Goal: Task Accomplishment & Management: Complete application form

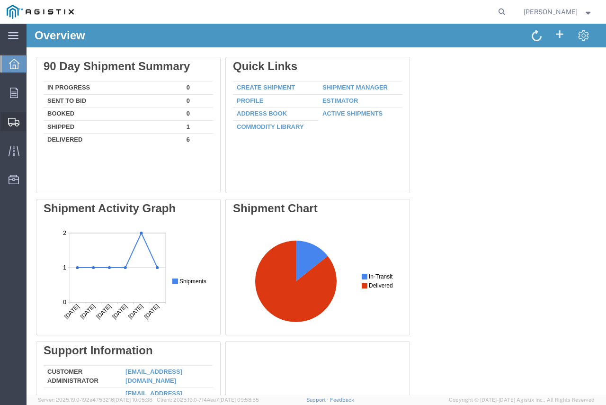
click at [0, 0] on span "Shipment Manager" at bounding box center [0, 0] width 0 height 0
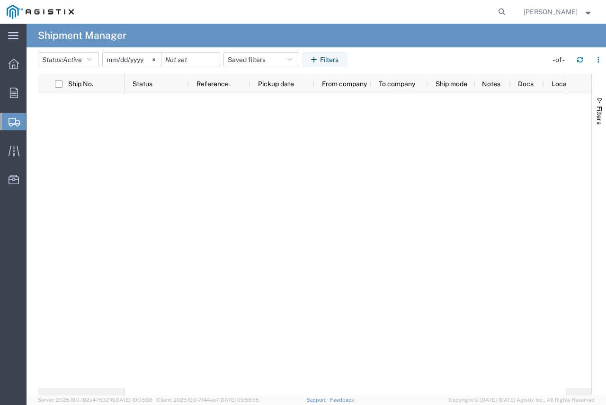
click at [0, 0] on span "Create Shipment" at bounding box center [0, 0] width 0 height 0
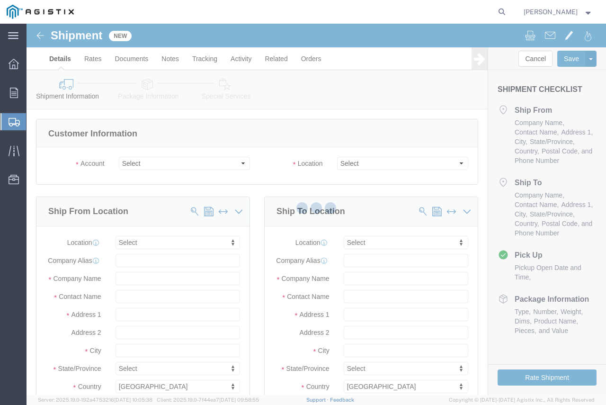
select select
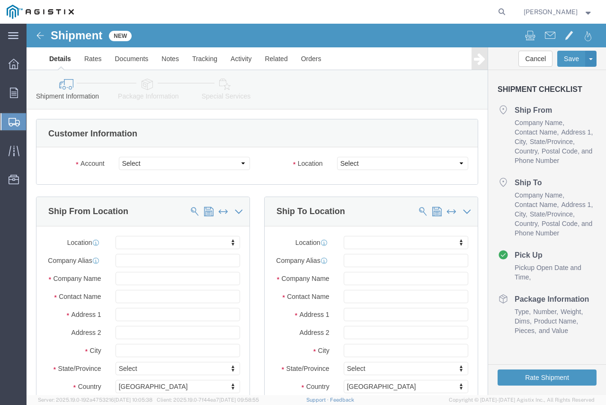
click div "Account Select [PERSON_NAME]/Price Inc PG&E"
drag, startPoint x: 158, startPoint y: 143, endPoint x: 163, endPoint y: 142, distance: 5.3
click select "Select [PERSON_NAME]/Price Inc PG&E"
select select "10520"
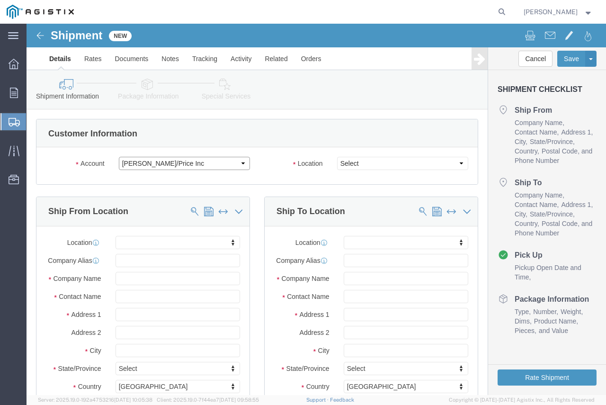
click select "Select [PERSON_NAME]/Price Inc PG&E"
select select
drag, startPoint x: 125, startPoint y: 137, endPoint x: 135, endPoint y: 145, distance: 12.8
click select "Select [PERSON_NAME]/Price Inc PG&E"
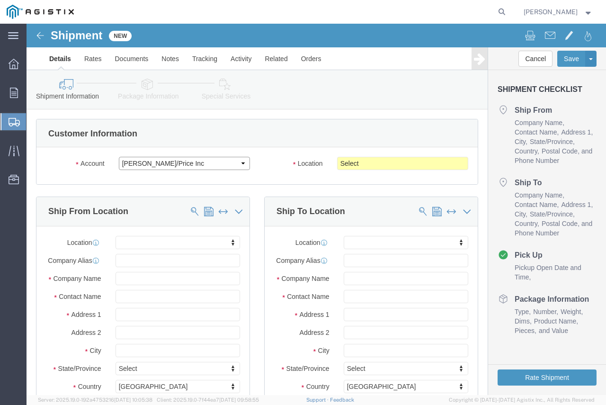
select select "9596"
click select "Select [PERSON_NAME]/Price Inc PG&E"
select select "PURCHORD"
select select
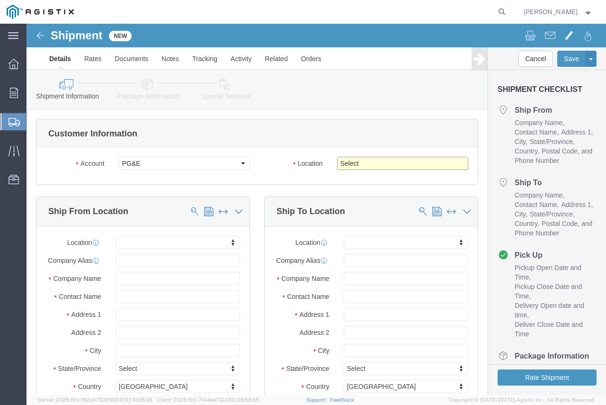
click select "Select All Others [GEOGRAPHIC_DATA] [GEOGRAPHIC_DATA] [GEOGRAPHIC_DATA] [GEOGRA…"
select select "19745"
click select "Select All Others [GEOGRAPHIC_DATA] [GEOGRAPHIC_DATA] [GEOGRAPHIC_DATA] [GEOGRA…"
drag, startPoint x: 251, startPoint y: 132, endPoint x: 247, endPoint y: 129, distance: 5.0
click div "Account Select [PERSON_NAME]/Price Inc PG&E Location Select All Others Fremont …"
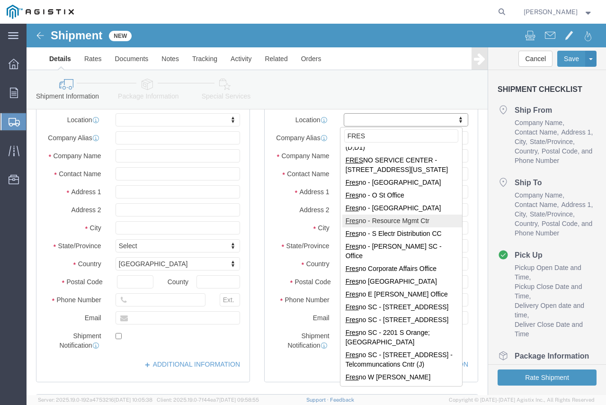
scroll to position [189, 0]
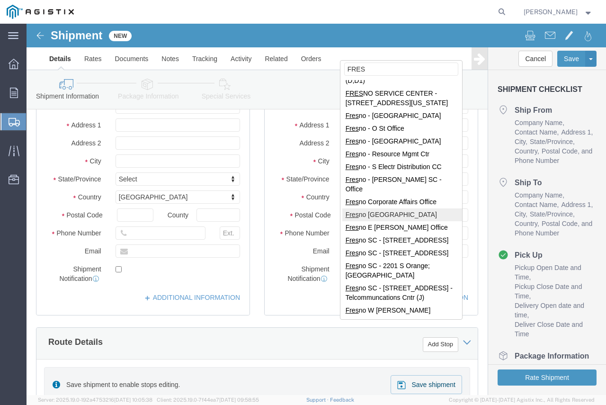
type input "FRES"
select select "19745"
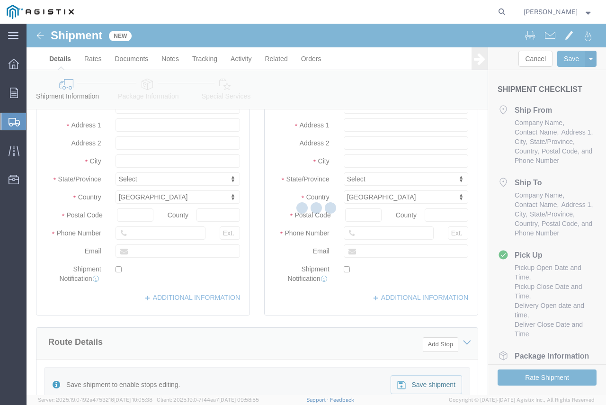
type input "[STREET_ADDRESS]"
type input "93725"
type input "PG&E"
type input "[GEOGRAPHIC_DATA]"
select select "CA"
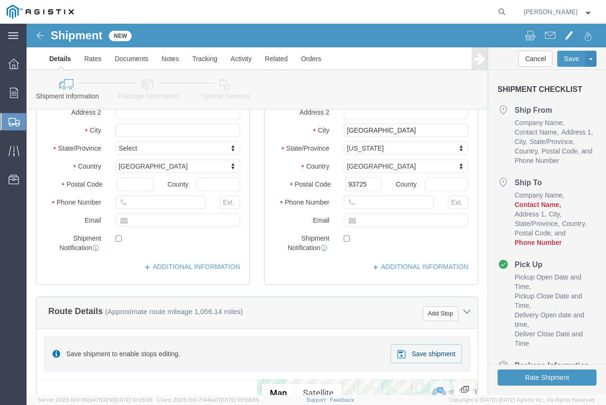
scroll to position [237, 0]
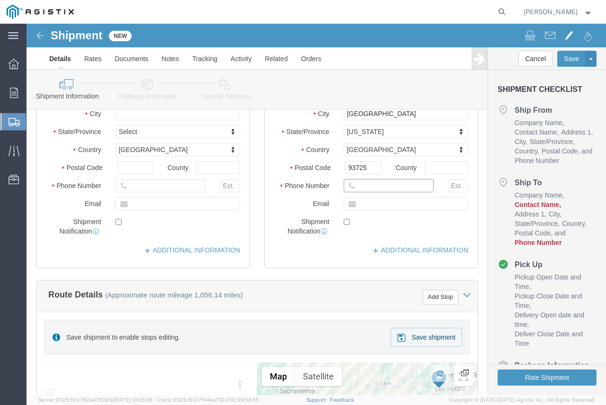
click input "text"
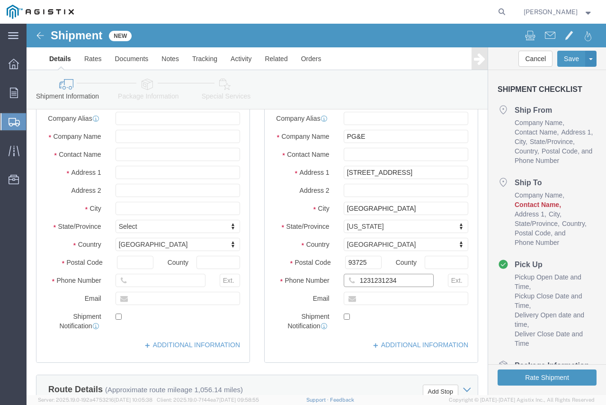
scroll to position [95, 0]
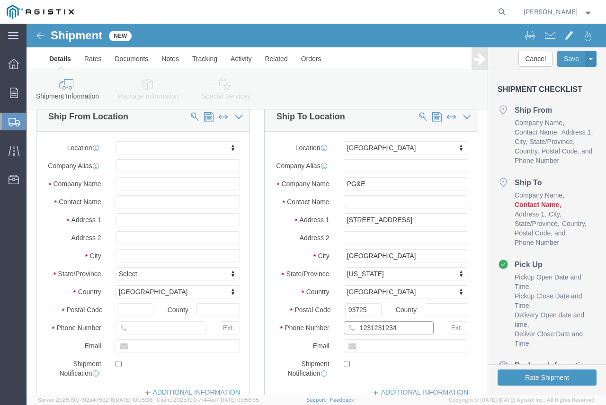
type input "1231231234"
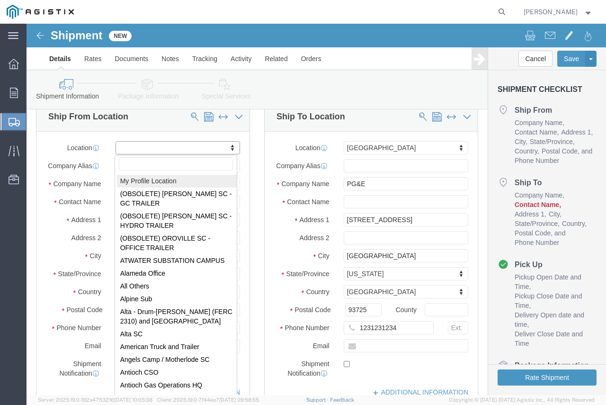
select select "MYPROFILE"
type input "[STREET_ADDRESS]"
type input "15085"
type input "7248644177"
type input "[EMAIL_ADDRESS][DOMAIN_NAME]"
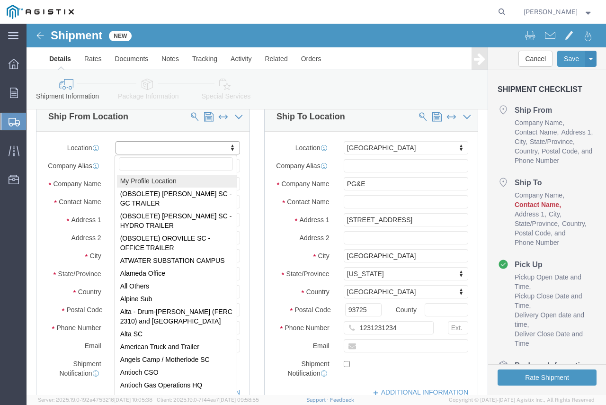
checkbox input "true"
type input "[PERSON_NAME]/Price Inc"
type input "[PERSON_NAME]"
type input "[GEOGRAPHIC_DATA]"
select select "PA"
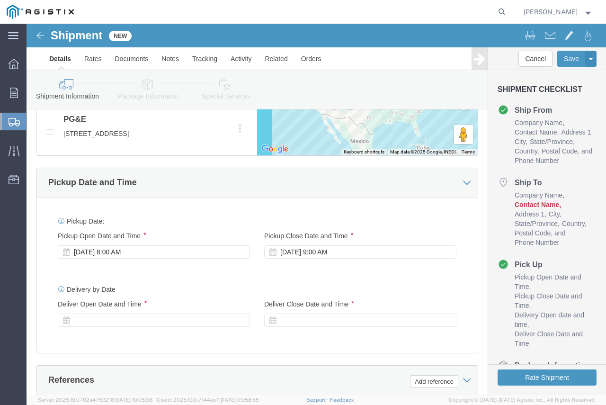
scroll to position [616, 0]
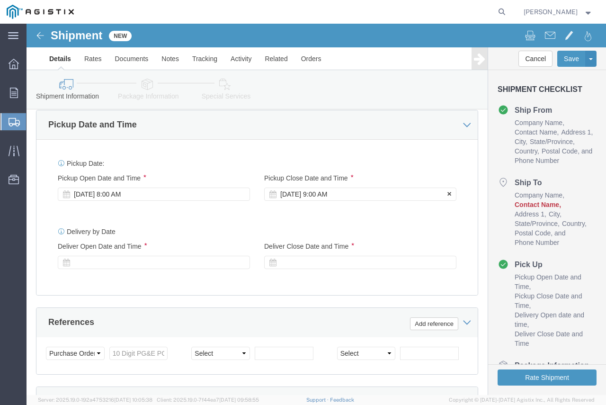
click div "[DATE] 9:00 AM"
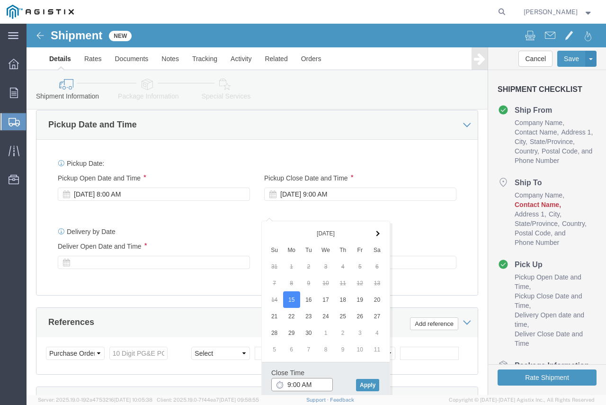
click input "9:00 AM"
type input "9:00 PM"
click button "Apply"
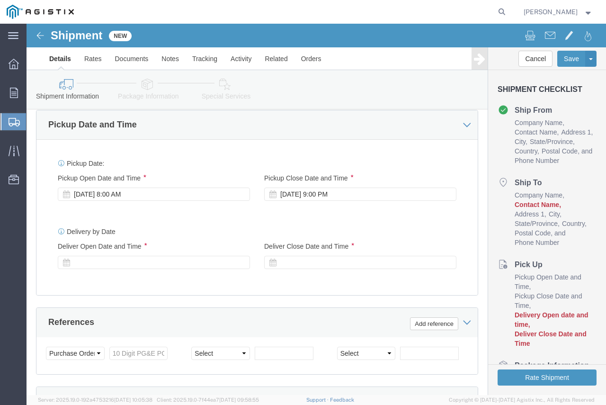
click div
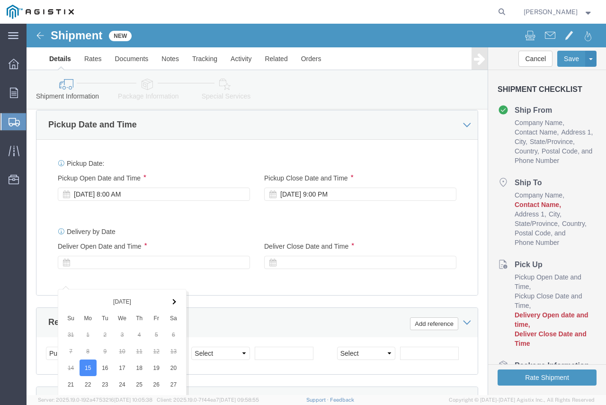
scroll to position [822, 0]
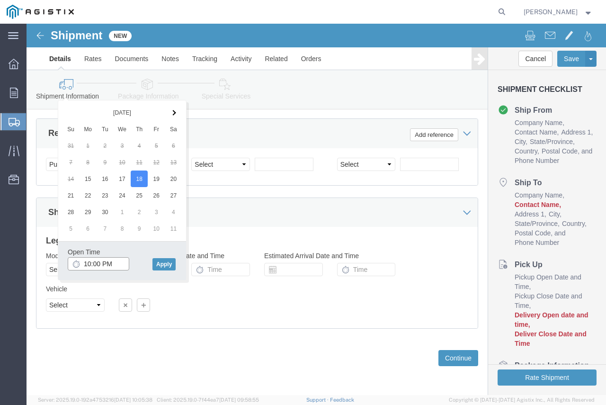
click input "10:00 PM"
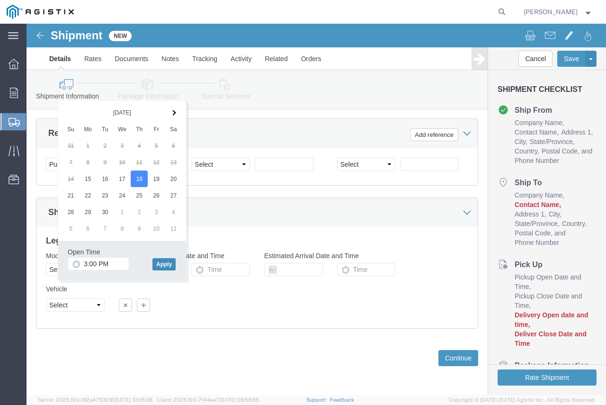
click button "Apply"
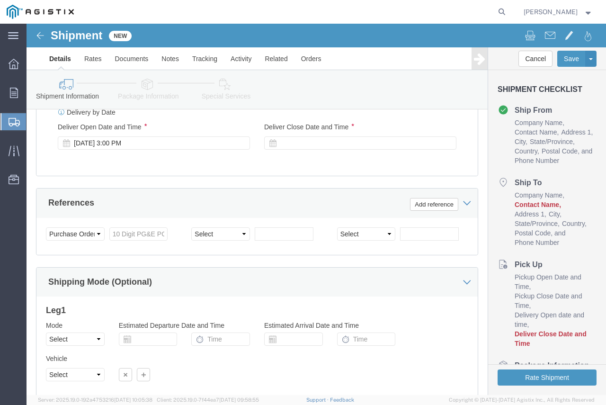
scroll to position [680, 0]
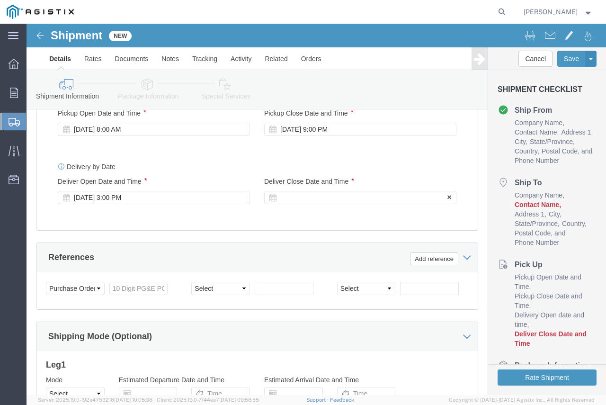
click div "Delivery Start Date Delivery Start Time Deliver Open Date and Time [DATE] 3:00 …"
click div
click div "[DATE] 3:00 PM"
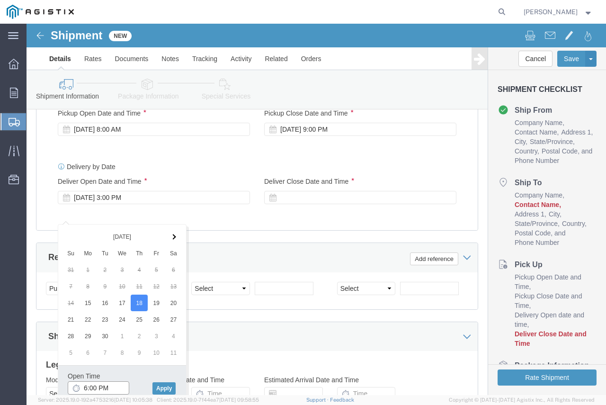
click input "6:00 PM"
type input "6:00 AM"
click button "Apply"
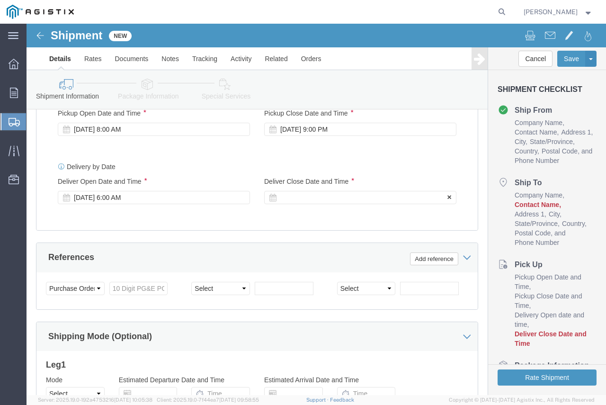
drag, startPoint x: 288, startPoint y: 203, endPoint x: 284, endPoint y: 196, distance: 8.1
click div "Delivery Start Date Delivery Start Time Deliver Open Date and Time [DATE] 6:00 …"
click div
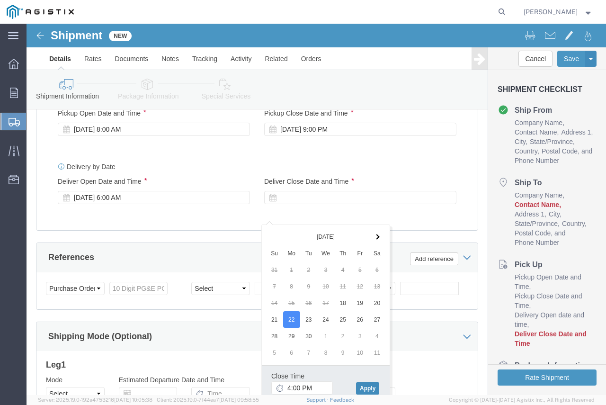
click button "Apply"
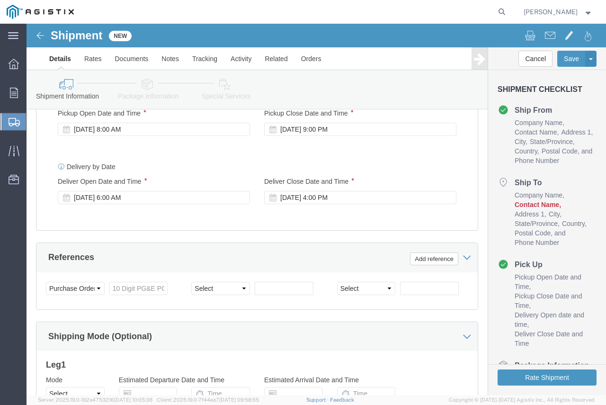
click div "Delivery by Date Delivery Start Date Delivery Start Time Deliver Open Date and …"
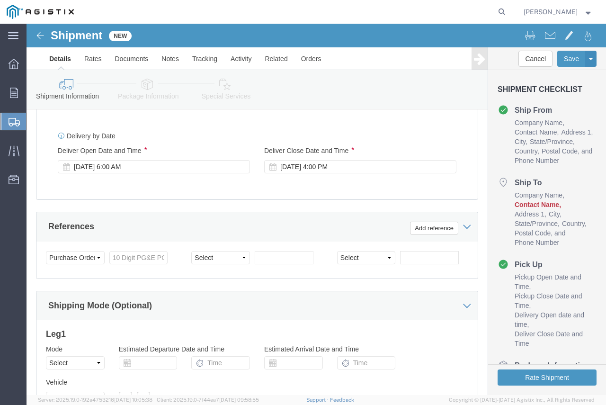
scroll to position [728, 0]
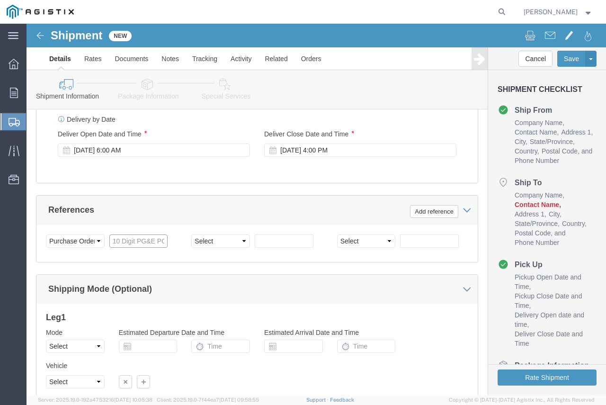
click input "text"
type input "3501393816"
click select "Select Account Type Activity ID Airline Appointment Number ASN Batch Request # …"
select select "SALEORDR"
click select "Select Account Type Activity ID Airline Appointment Number ASN Batch Request # …"
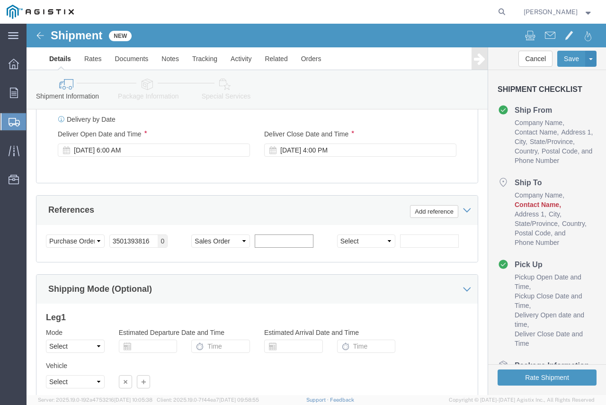
click input "text"
type input "25B0602-66194"
click div "References Add reference"
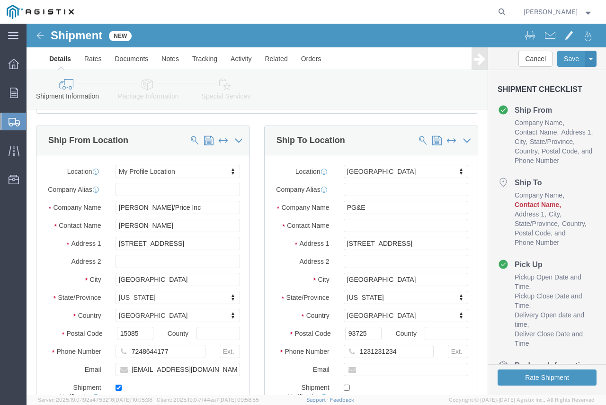
scroll to position [112, 0]
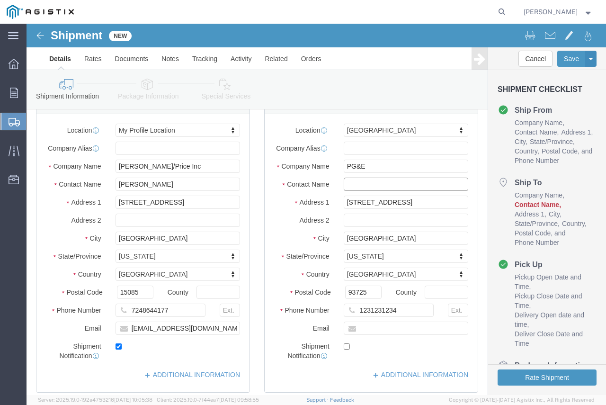
click input "text"
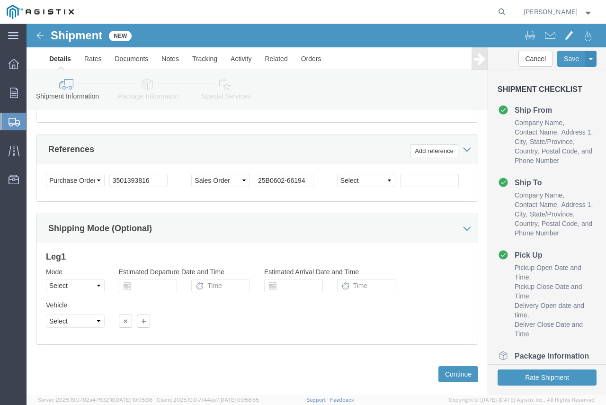
scroll to position [822, 0]
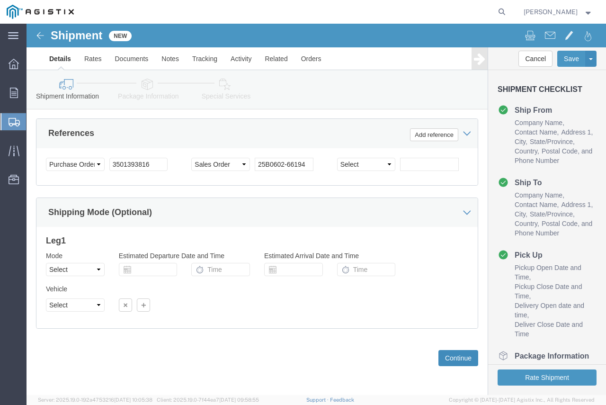
type input "RECEIVING"
click button "Continue"
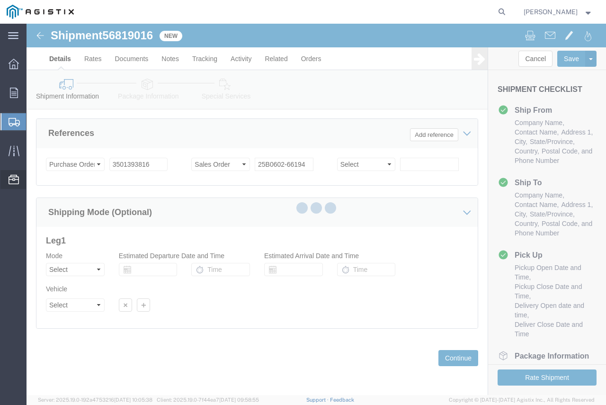
select select "21393"
select select "19745"
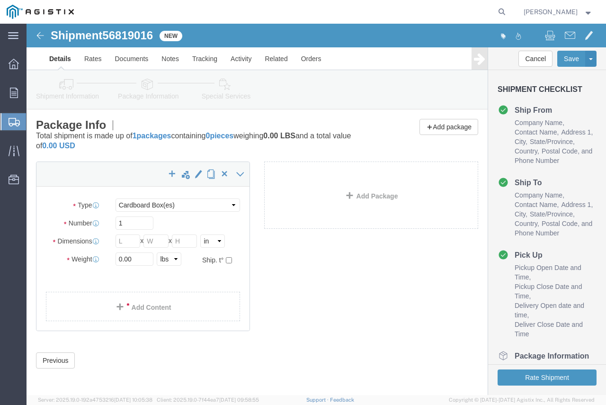
scroll to position [2, 0]
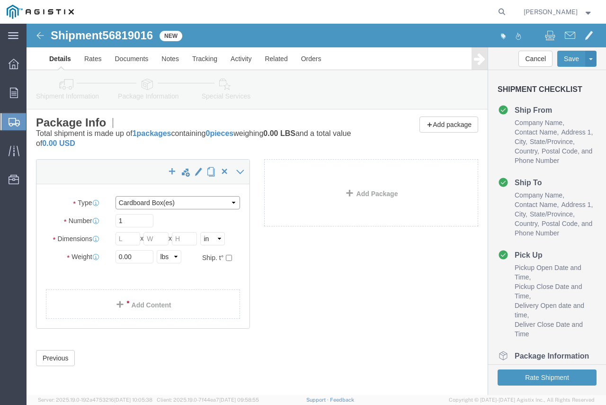
click select "Select Bulk Bundle(s) Cardboard Box(es) Carton(s) Crate(s) Drum(s) (Fiberboard)…"
select select "CRAT"
click select "Select Bulk Bundle(s) Cardboard Box(es) Carton(s) Crate(s) Drum(s) (Fiberboard)…"
type input "33"
type input "44"
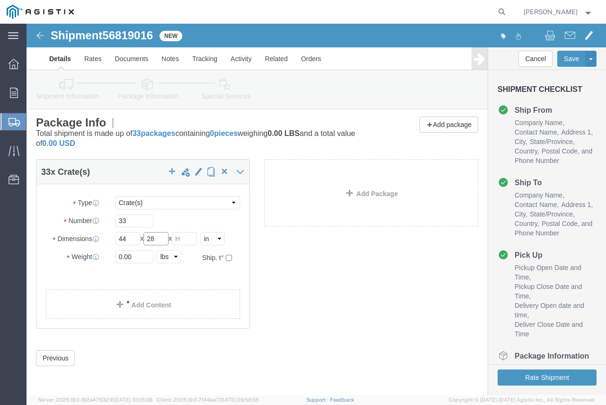
type input "28"
type input "43"
drag, startPoint x: 113, startPoint y: 237, endPoint x: 64, endPoint y: 223, distance: 50.8
click div "Package Type Select Bulk Bundle(s) Cardboard Box(es) Carton(s) Crate(s) Drum(s)…"
type input "12276"
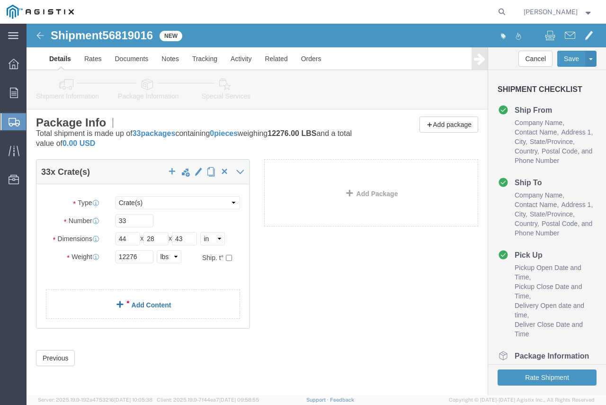
click span
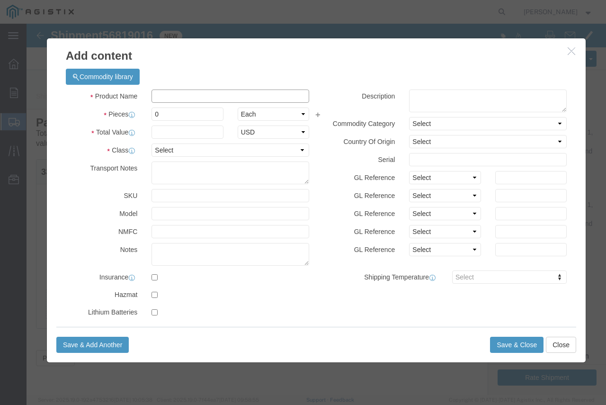
click input "text"
type input "SWITCHES"
type input "33"
type input "50000"
select select "USD"
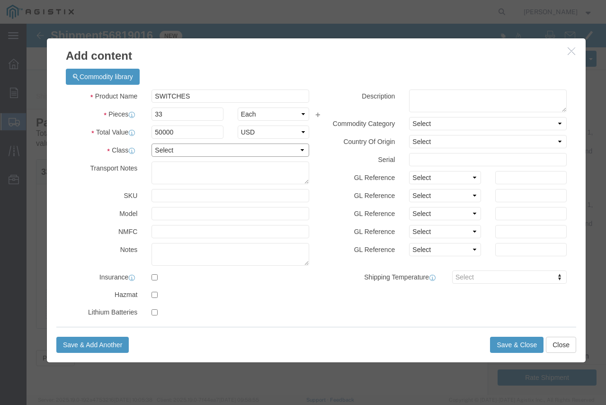
click select "Select 50 55 60 65 70 85 92.5 100 125 175 250 300 400"
select select "70"
click select "Select 50 55 60 65 70 85 92.5 100 125 175 250 300 400"
click button "Save & Close"
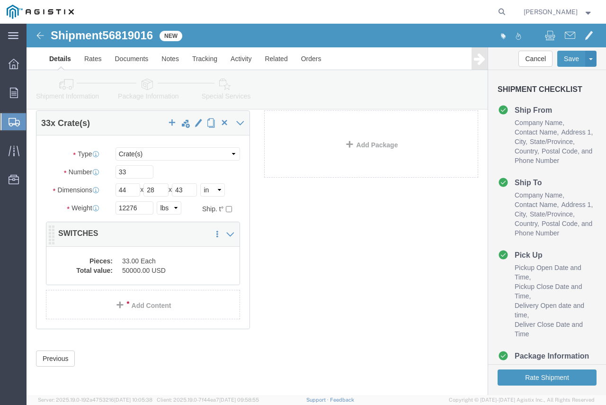
scroll to position [52, 0]
click link "Add Package"
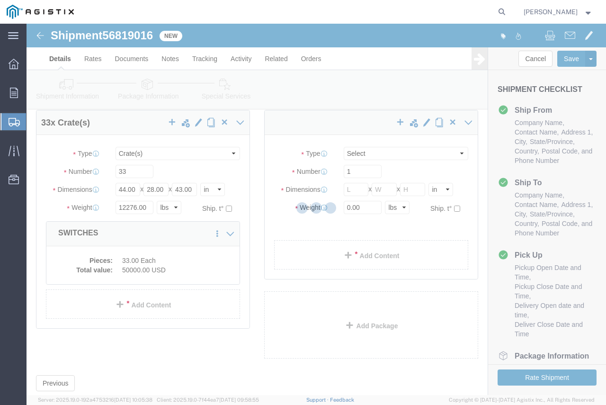
scroll to position [0, 0]
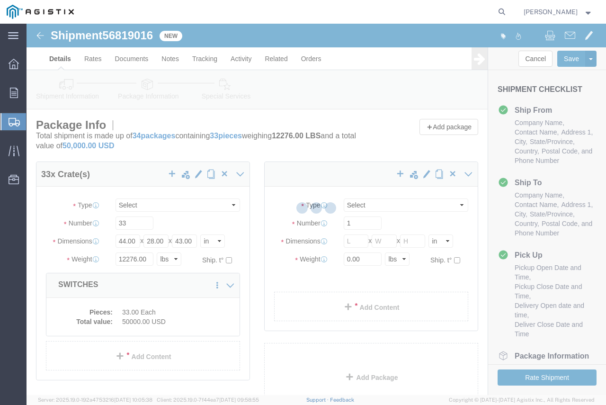
select select "CRAT"
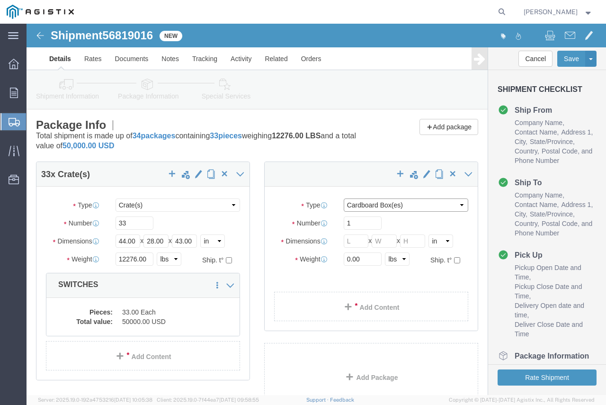
click select "Select Bulk Bundle(s) Cardboard Box(es) Carton(s) Crate(s) Drum(s) (Fiberboard)…"
select select "CRAT"
click select "Select Bulk Bundle(s) Cardboard Box(es) Carton(s) Crate(s) Drum(s) (Fiberboard)…"
type input "4"
type input "48"
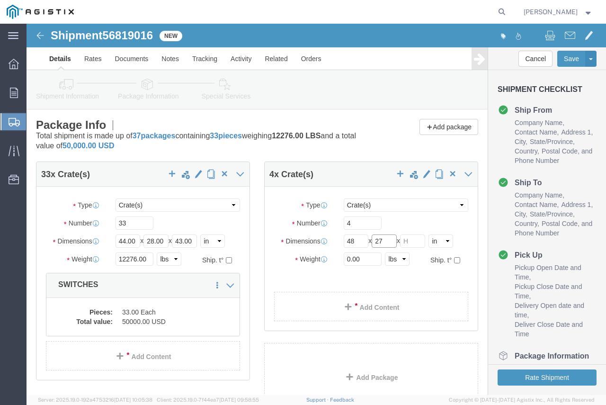
type input "27"
type input "32"
type input "2040"
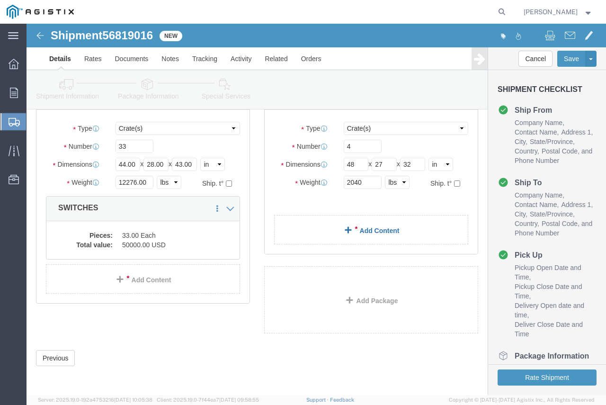
click div "33 x Crate(s) Package Type Select Bulk Bundle(s) Cardboard Box(es) Carton(s) Cr…"
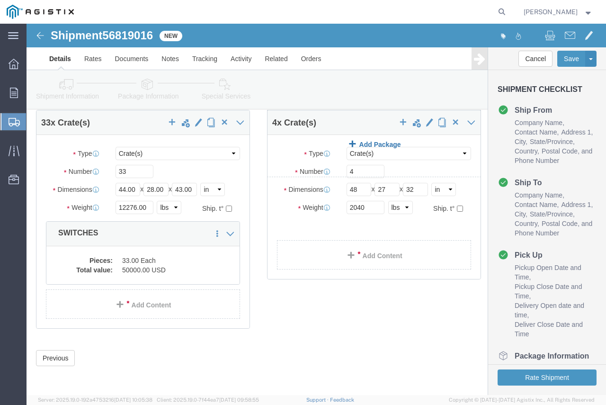
scroll to position [77, 0]
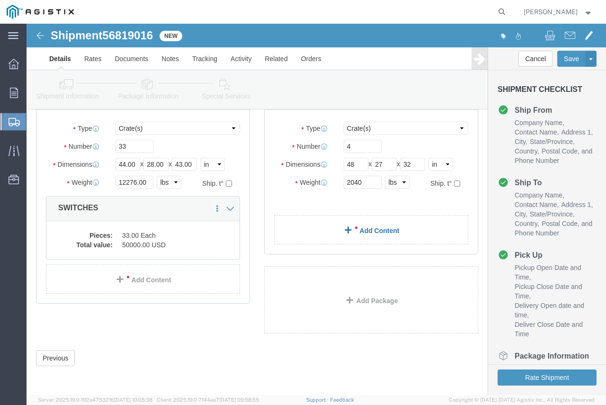
click link "Add Content"
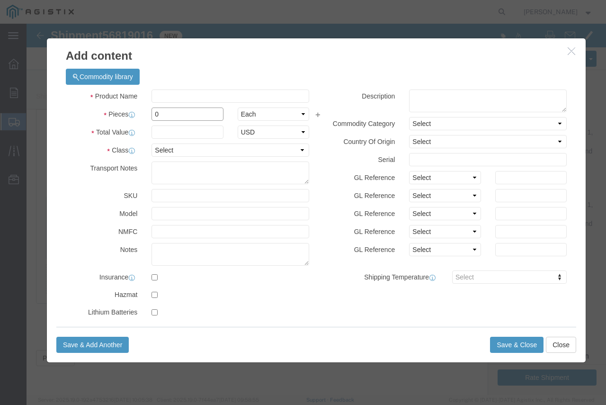
click input "0"
click input "text"
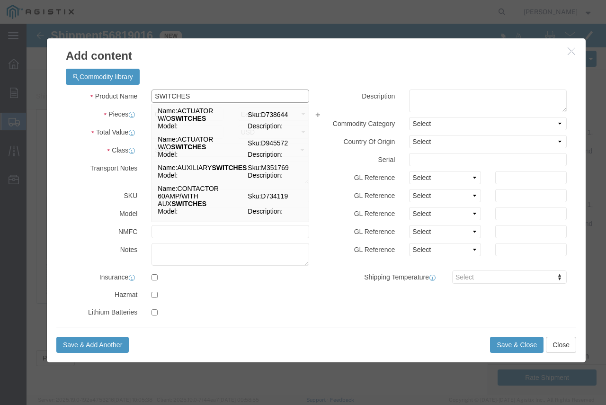
type input "SWITCHES"
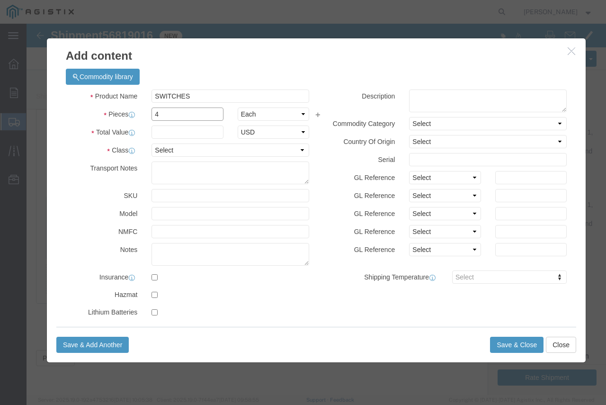
type input "4"
type input "10000"
select select "USD"
select select "70"
click button "Save & Close"
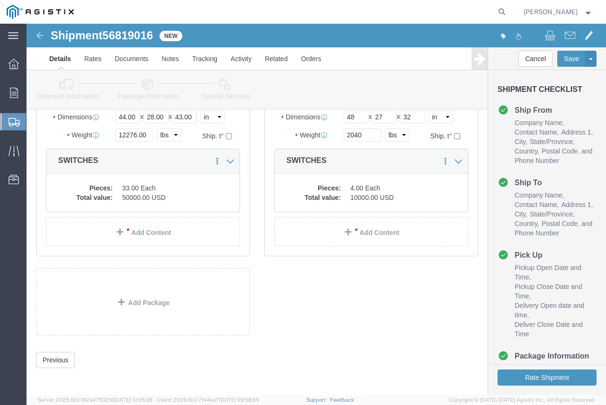
scroll to position [126, 0]
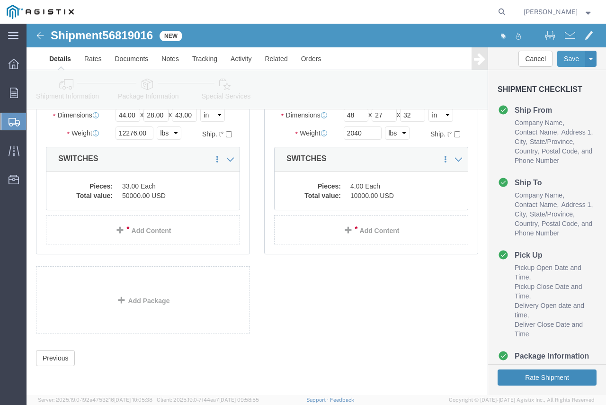
click button "Rate Shipment"
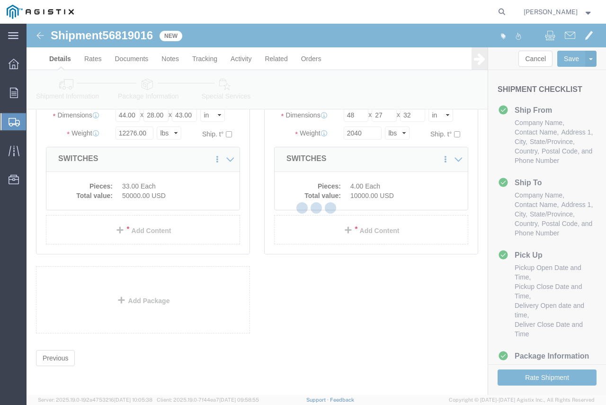
scroll to position [0, 0]
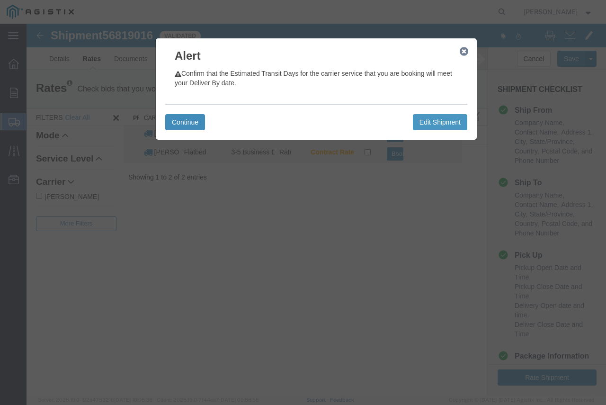
click at [187, 125] on button "Continue" at bounding box center [185, 122] width 40 height 16
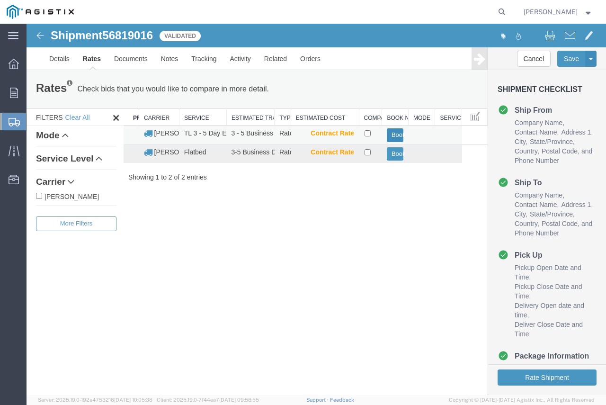
click at [396, 134] on button "Book" at bounding box center [395, 135] width 17 height 14
